Goal: Find specific page/section: Find specific page/section

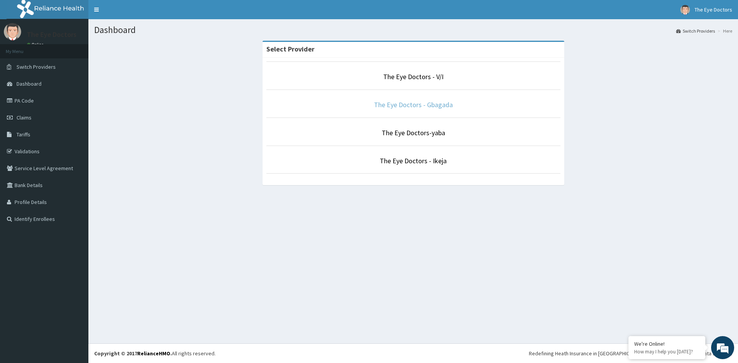
click at [418, 109] on link "The Eye Doctors - Gbagada" at bounding box center [413, 104] width 79 height 9
click at [419, 107] on link "The Eye Doctors - Gbagada" at bounding box center [413, 104] width 79 height 9
click at [438, 106] on link "The Eye Doctors - Gbagada" at bounding box center [413, 104] width 79 height 9
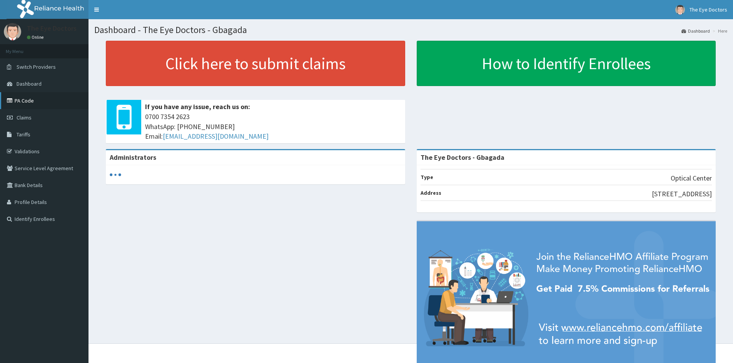
click at [44, 101] on link "PA Code" at bounding box center [44, 100] width 88 height 17
click at [35, 99] on link "PA Code" at bounding box center [44, 100] width 88 height 17
click at [34, 105] on link "PA Code" at bounding box center [44, 100] width 88 height 17
